Goal: Information Seeking & Learning: Check status

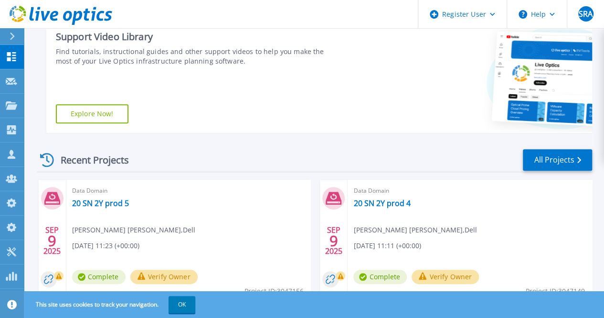
scroll to position [239, 0]
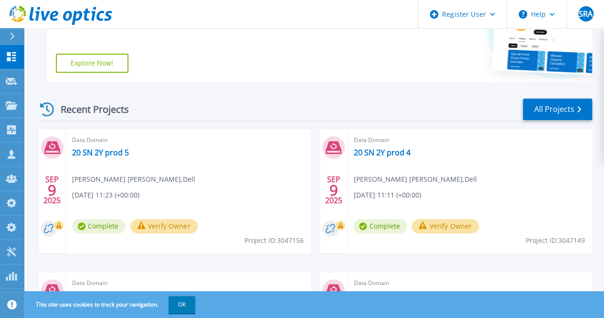
click at [19, 30] on div at bounding box center [16, 36] width 15 height 16
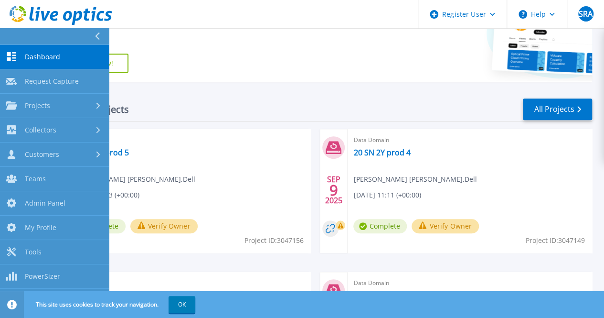
click at [47, 56] on span "Dashboard" at bounding box center [42, 57] width 35 height 9
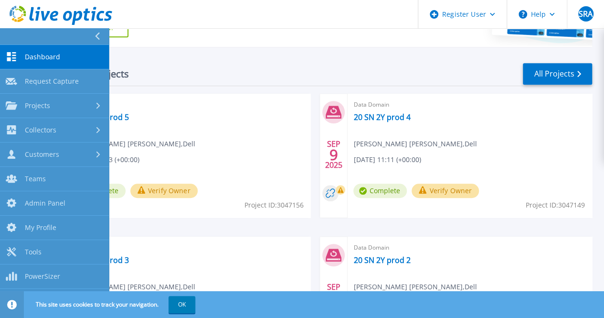
scroll to position [287, 0]
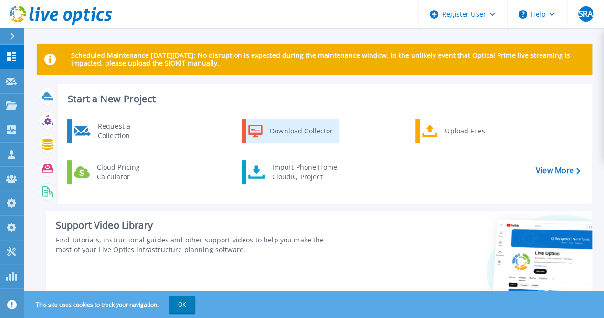
click at [283, 134] on div "Download Collector" at bounding box center [301, 130] width 72 height 19
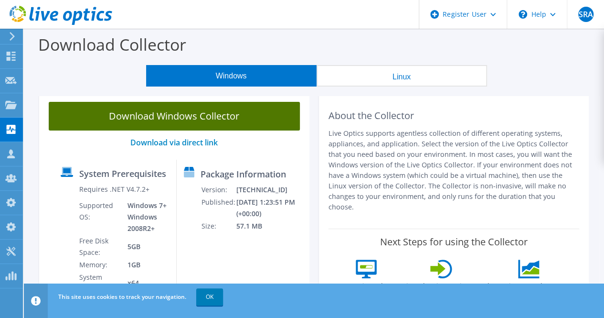
click at [198, 108] on link "Download Windows Collector" at bounding box center [174, 116] width 251 height 29
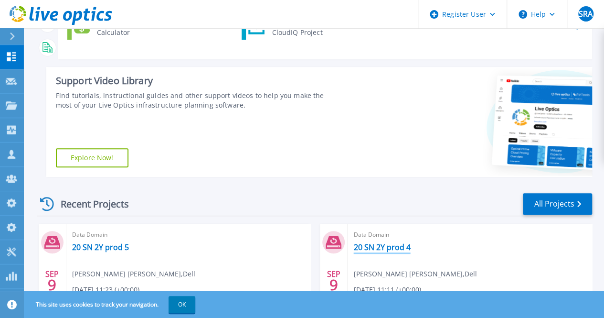
scroll to position [191, 0]
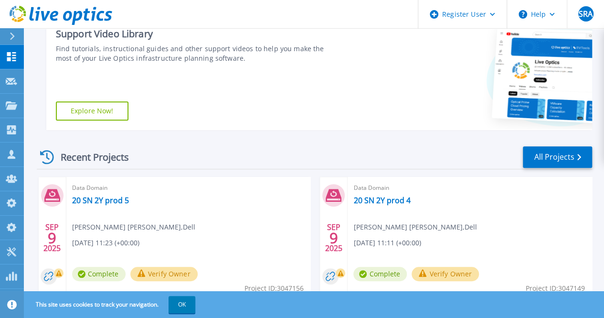
scroll to position [287, 0]
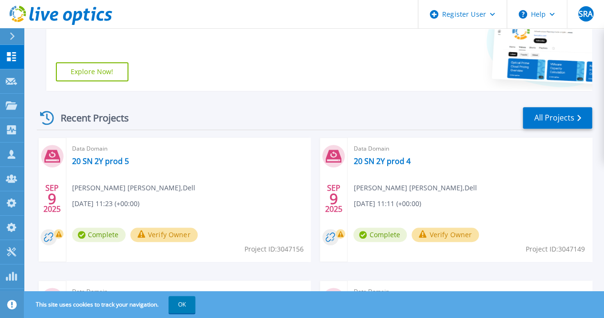
scroll to position [286, 0]
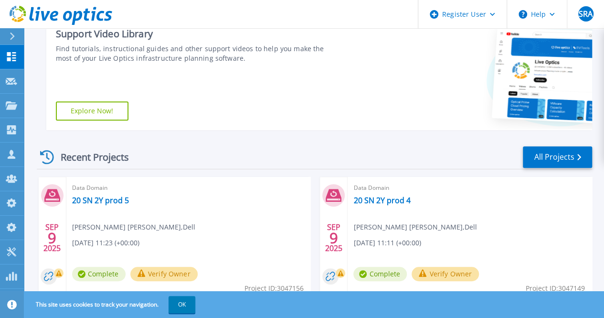
scroll to position [239, 0]
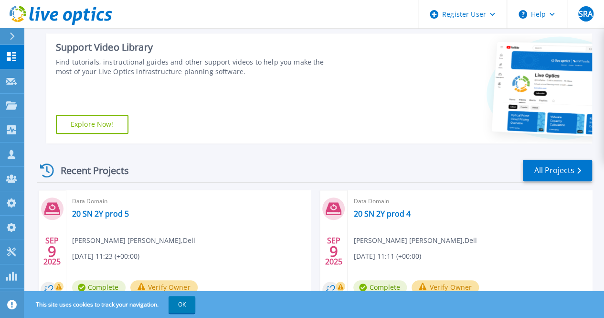
scroll to position [239, 0]
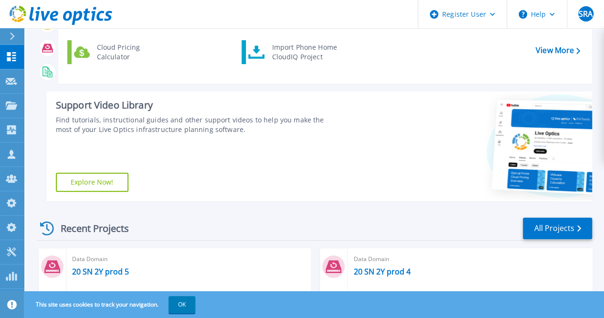
scroll to position [191, 0]
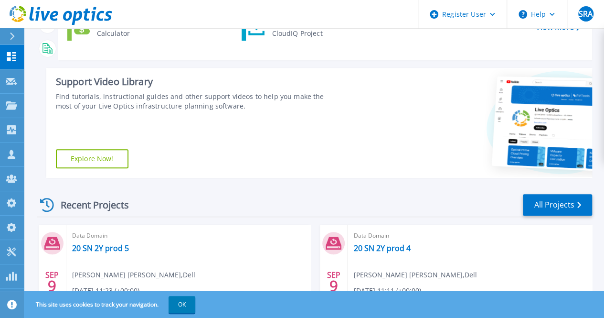
scroll to position [287, 0]
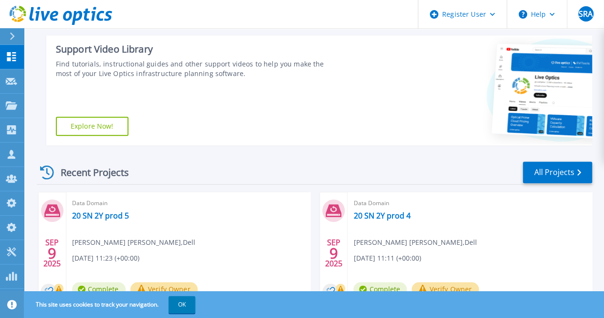
scroll to position [191, 0]
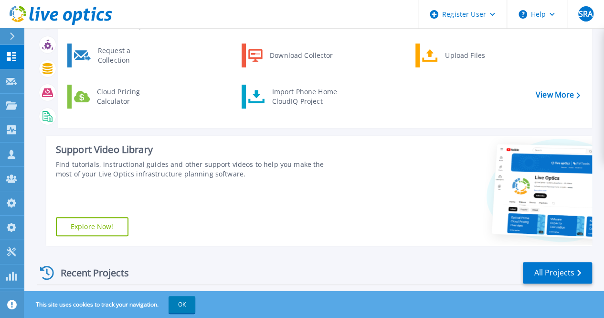
scroll to position [191, 0]
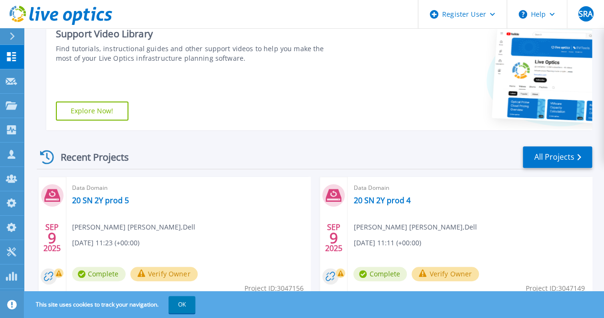
click at [278, 153] on div "Recent Projects All Projects" at bounding box center [315, 157] width 556 height 24
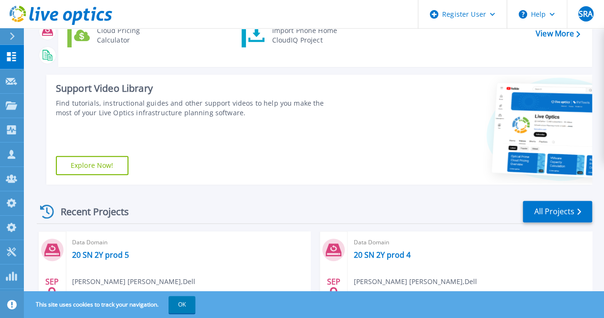
scroll to position [239, 0]
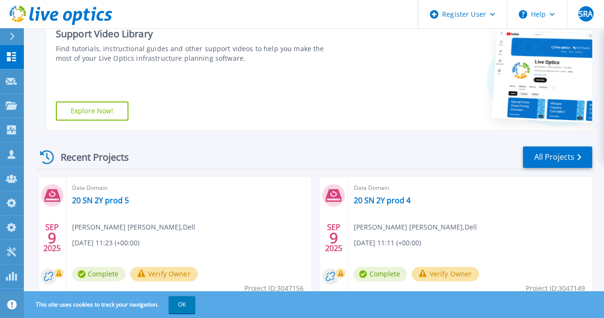
scroll to position [287, 0]
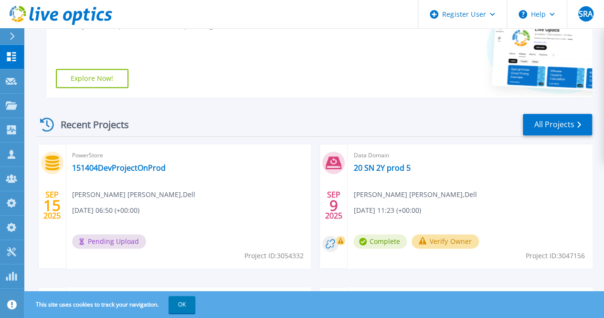
scroll to position [239, 0]
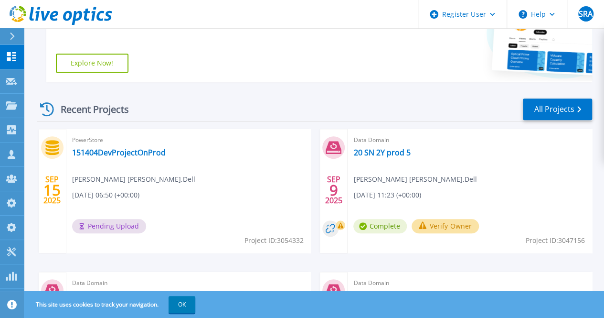
click at [244, 239] on span "Project ID: 3054332" at bounding box center [273, 240] width 59 height 11
copy span "3054332"
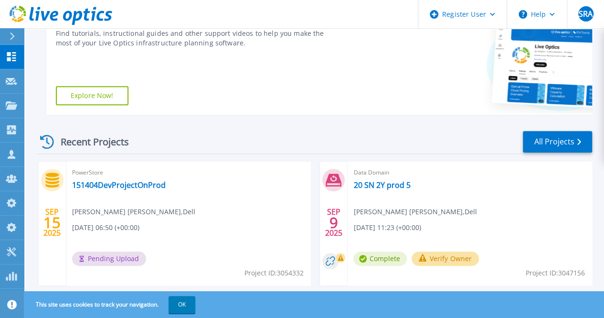
scroll to position [239, 0]
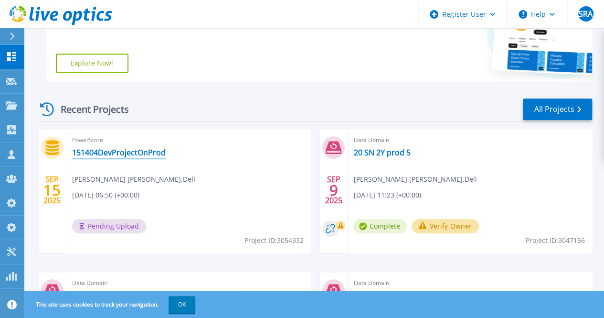
click at [140, 153] on link "151404DevProjectOnProd" at bounding box center [119, 153] width 94 height 10
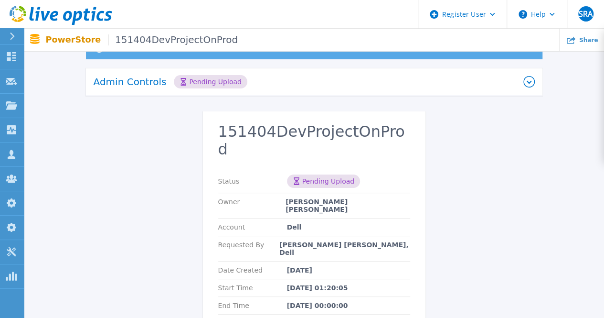
scroll to position [48, 0]
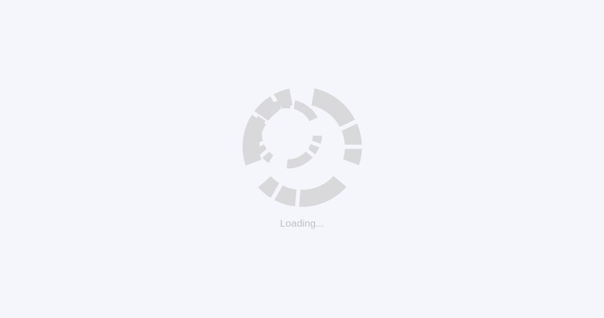
scroll to position [9, 0]
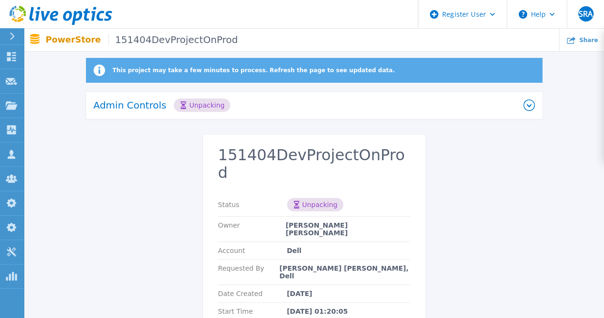
click at [107, 166] on div "This project may take a few minutes to process. Refresh the page to see updated…" at bounding box center [314, 225] width 580 height 335
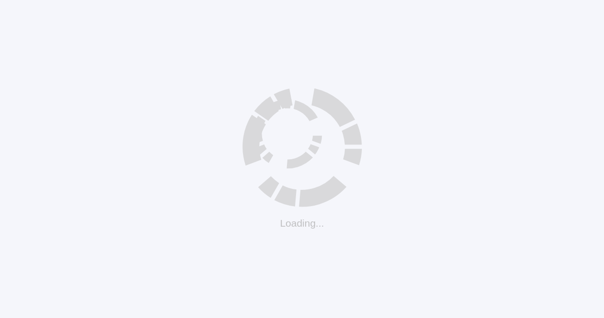
scroll to position [9, 0]
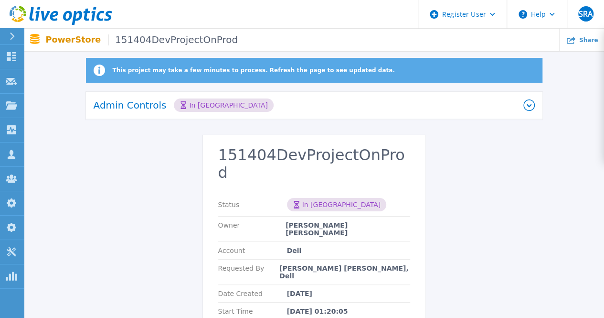
click at [113, 263] on div "This project may take a few minutes to process. Refresh the page to see updated…" at bounding box center [314, 225] width 580 height 335
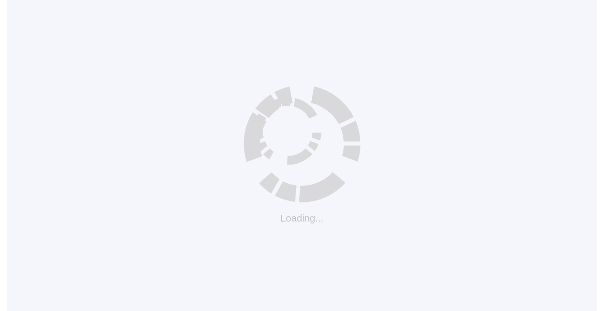
scroll to position [9, 0]
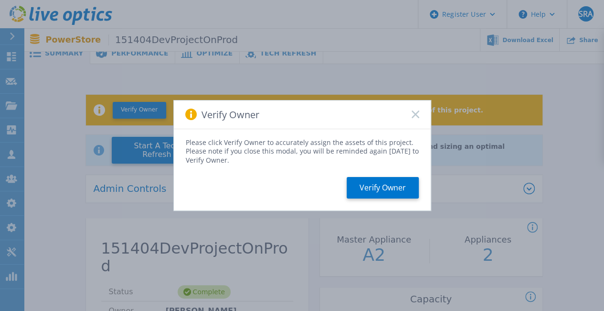
click at [417, 117] on icon at bounding box center [416, 114] width 8 height 8
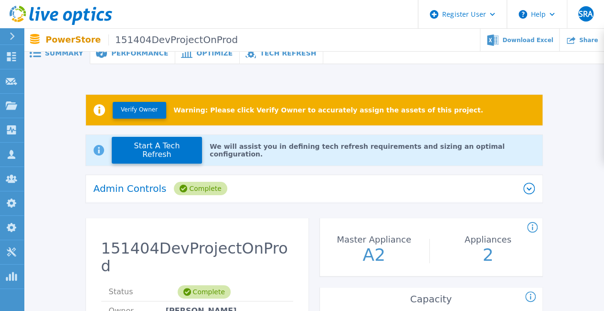
click at [249, 188] on div "Admin Controls Complete" at bounding box center [309, 188] width 430 height 13
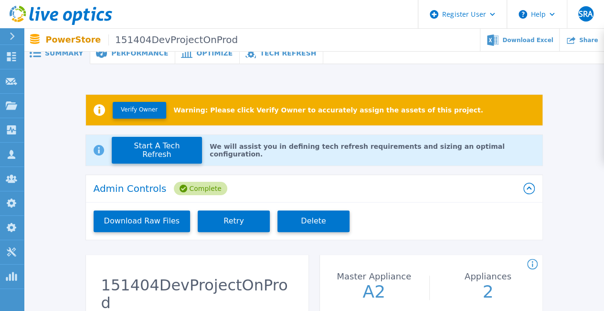
click at [249, 188] on div "Admin Controls Complete" at bounding box center [309, 188] width 430 height 13
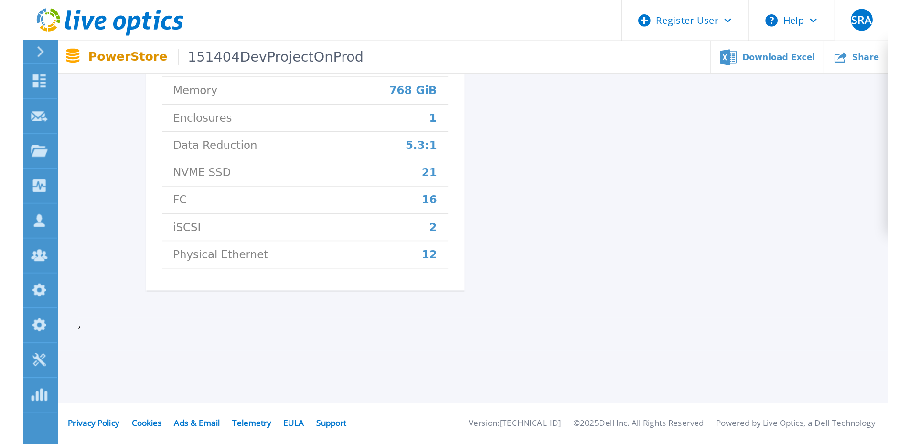
scroll to position [197, 0]
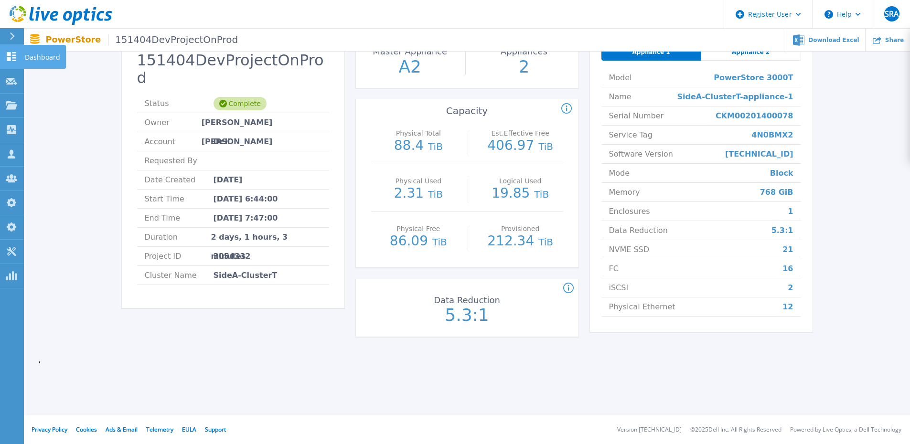
click at [13, 59] on icon at bounding box center [11, 56] width 11 height 9
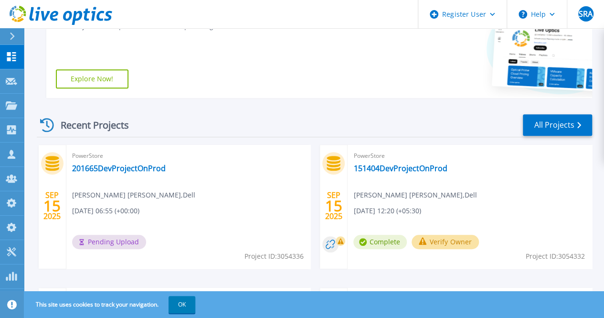
scroll to position [238, 0]
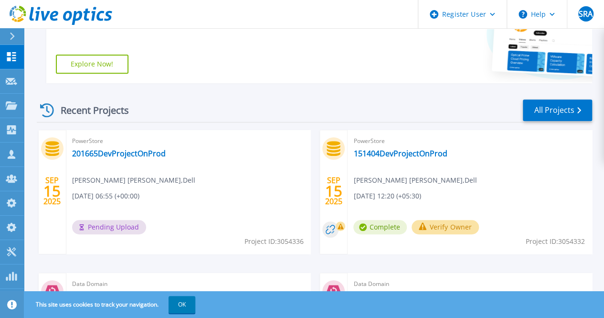
click at [302, 115] on div "Recent Projects All Projects" at bounding box center [315, 110] width 556 height 24
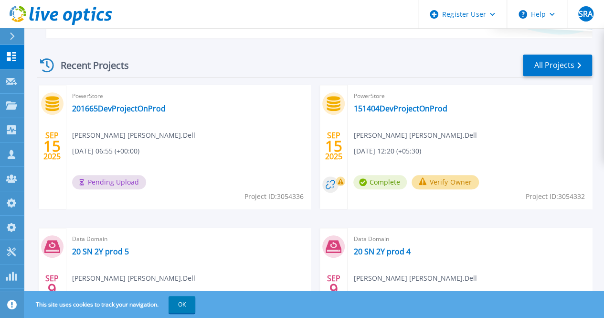
scroll to position [239, 0]
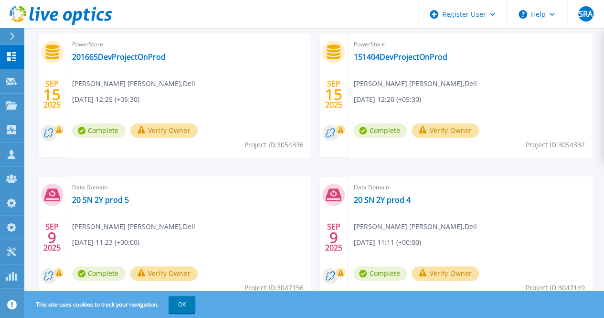
scroll to position [287, 0]
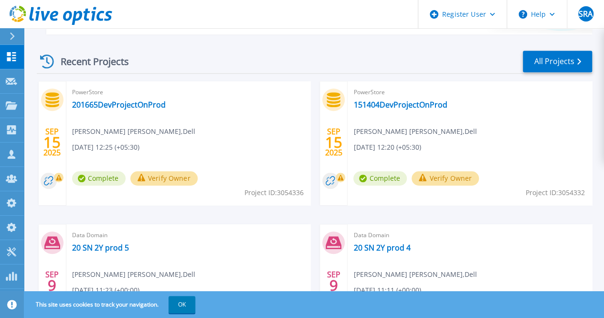
click at [193, 186] on div "Verify Owner" at bounding box center [163, 180] width 67 height 19
click at [244, 191] on span "Project ID: 3054336" at bounding box center [273, 192] width 59 height 11
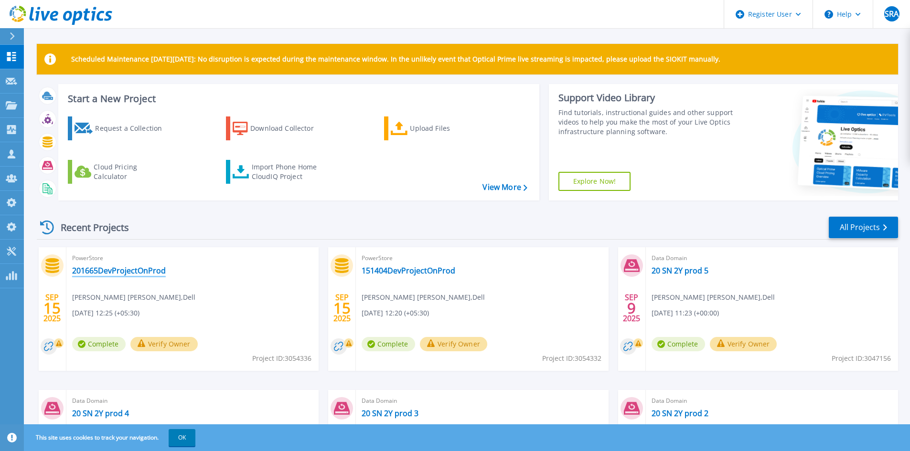
click at [149, 271] on link "201665DevProjectOnProd" at bounding box center [119, 271] width 94 height 10
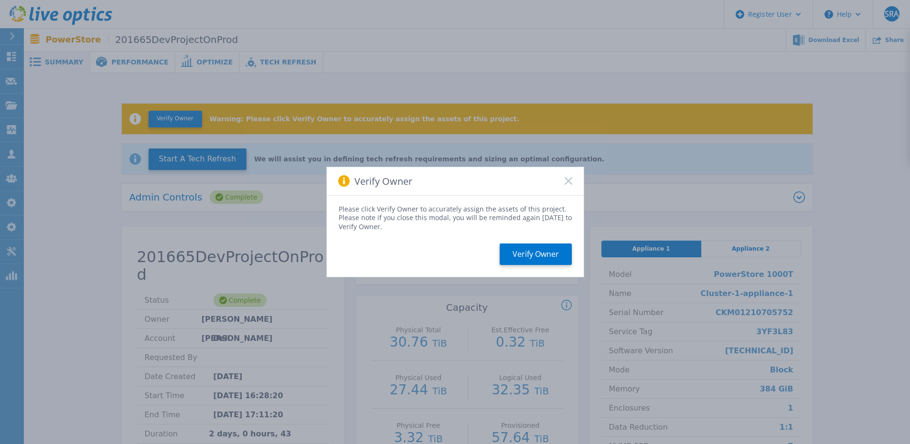
click at [571, 184] on div "Verify Owner" at bounding box center [455, 181] width 257 height 29
click at [571, 184] on rect at bounding box center [568, 181] width 8 height 8
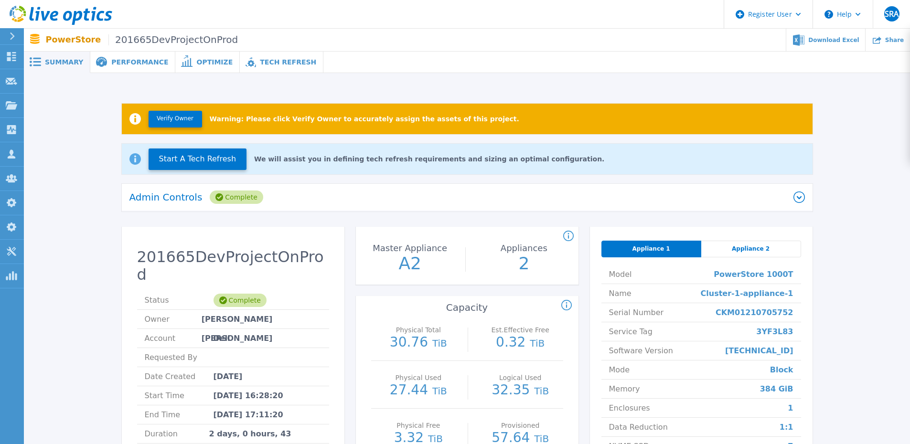
click at [414, 74] on div "Verify Owner Warning: Please click Verify Owner to accurately assign the assets…" at bounding box center [467, 324] width 886 height 503
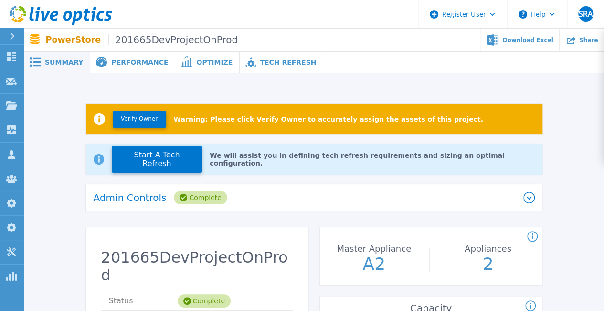
click at [300, 204] on div "Admin Controls Complete" at bounding box center [314, 198] width 457 height 28
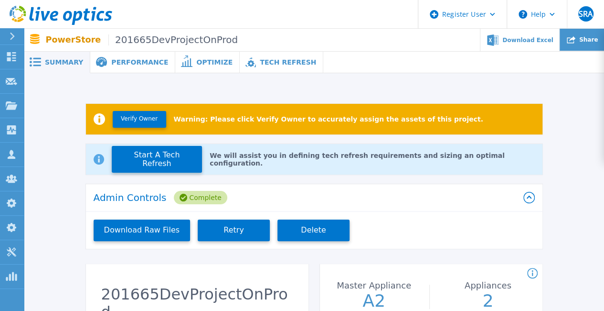
click at [586, 37] on span "Share" at bounding box center [589, 40] width 19 height 6
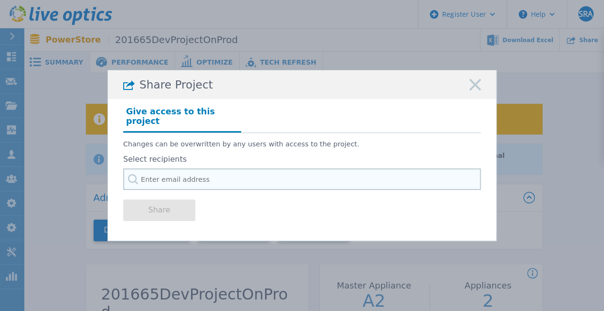
click at [274, 183] on input "text" at bounding box center [302, 178] width 358 height 21
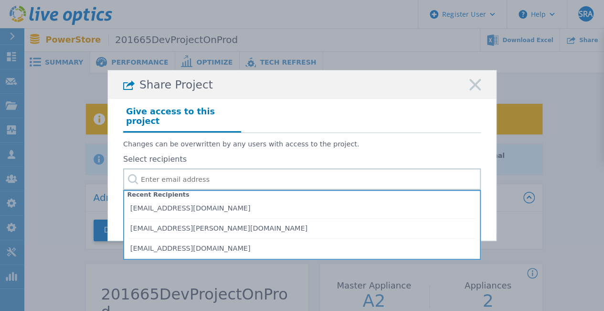
click at [479, 88] on icon at bounding box center [475, 84] width 11 height 11
